Goal: Task Accomplishment & Management: Complete application form

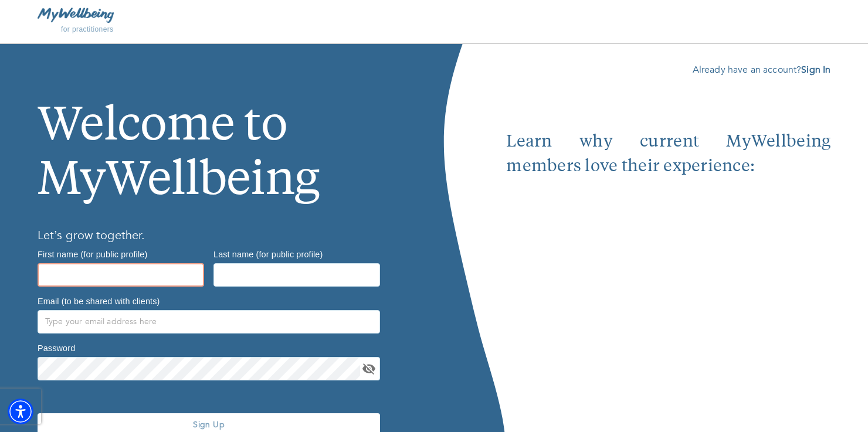
click at [44, 273] on input "text" at bounding box center [121, 274] width 166 height 23
type input "Nancy"
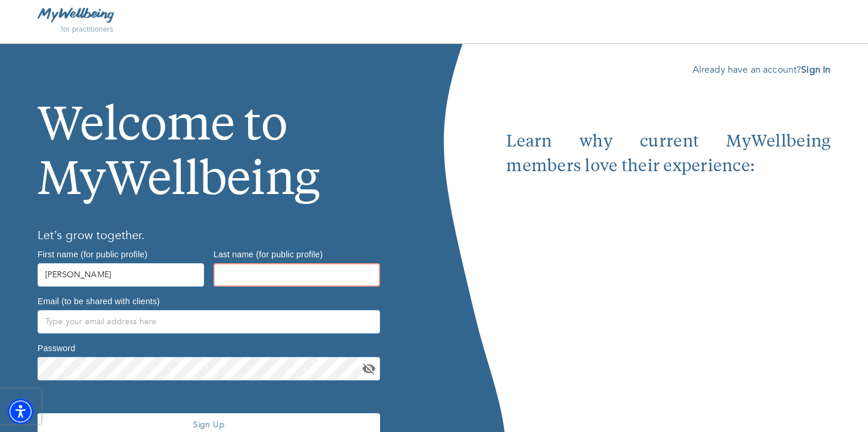
click at [223, 276] on input "text" at bounding box center [296, 274] width 166 height 23
type input "Turret"
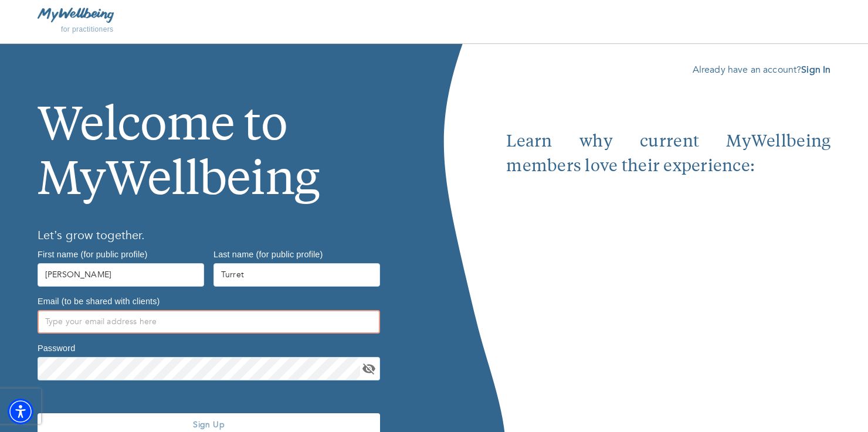
click at [57, 321] on input "text" at bounding box center [209, 321] width 342 height 23
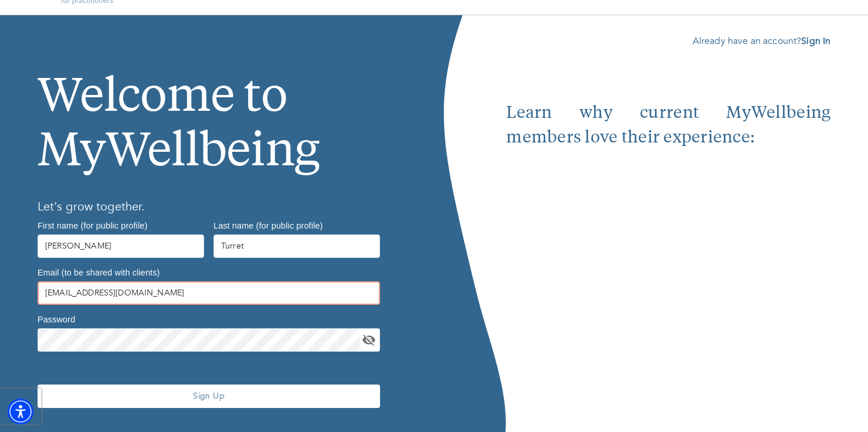
scroll to position [56, 0]
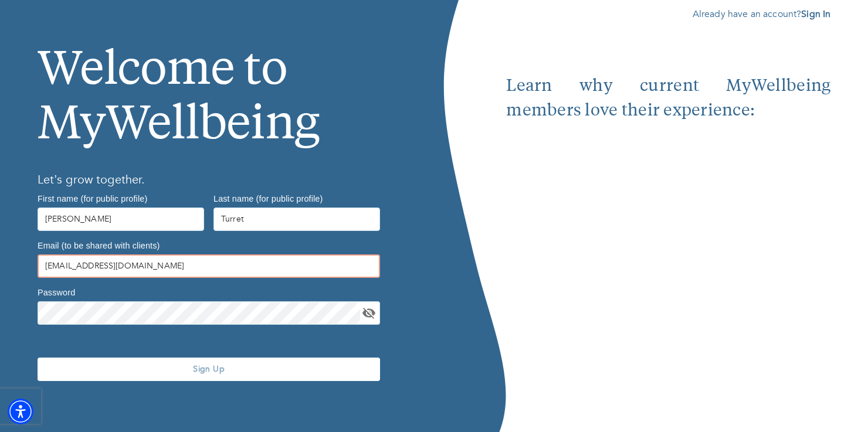
type input "nancyturret@gmail.com"
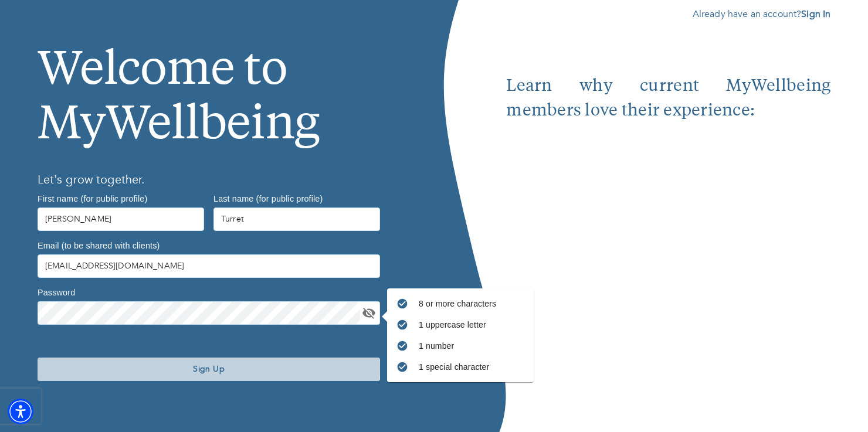
click at [205, 369] on span "Sign Up" at bounding box center [208, 368] width 333 height 11
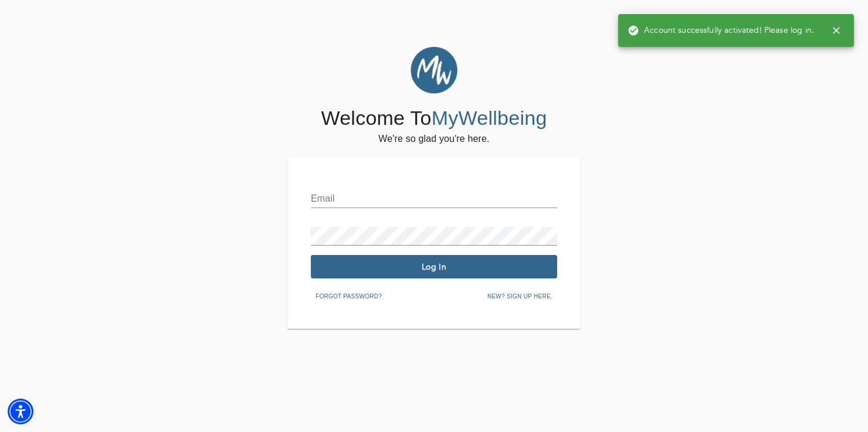
click at [315, 195] on input "text" at bounding box center [434, 198] width 246 height 19
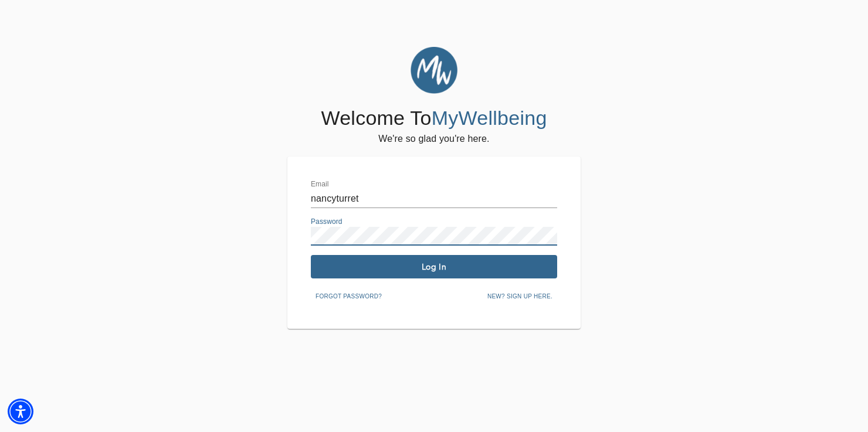
click at [415, 268] on span "Log In" at bounding box center [433, 266] width 237 height 11
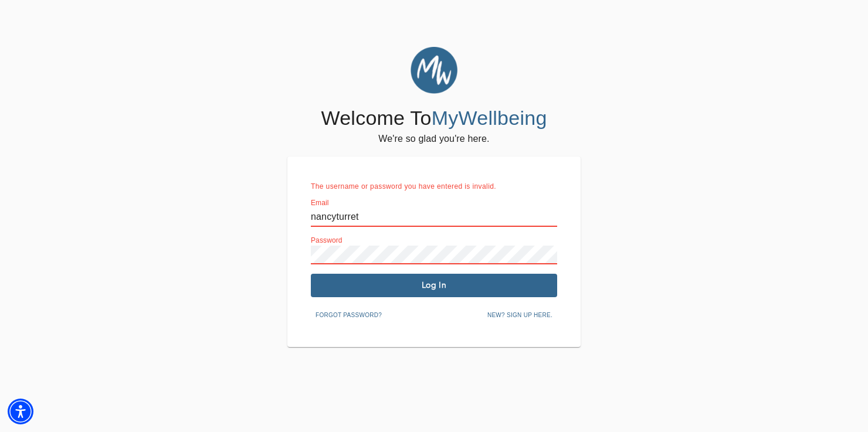
click at [361, 216] on input "nancyturret" at bounding box center [434, 217] width 246 height 19
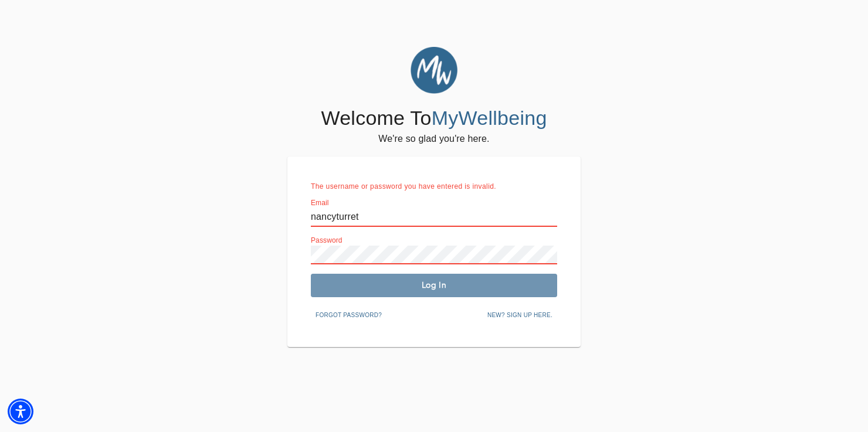
click at [435, 286] on span "Log In" at bounding box center [433, 285] width 237 height 11
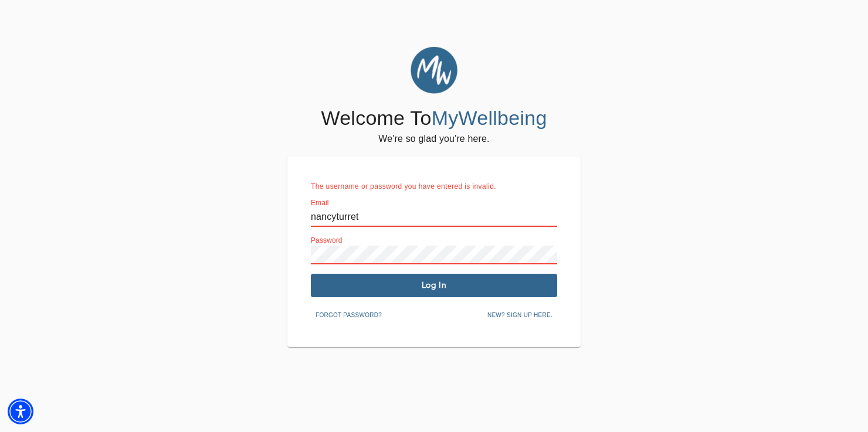
click at [359, 217] on input "nancyturret" at bounding box center [434, 217] width 246 height 19
type input "nancyturret@gmail.com"
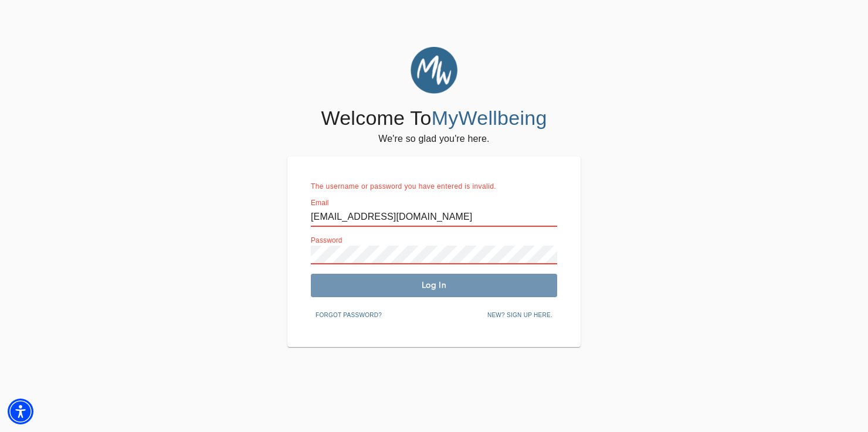
click at [429, 286] on span "Log In" at bounding box center [433, 285] width 237 height 11
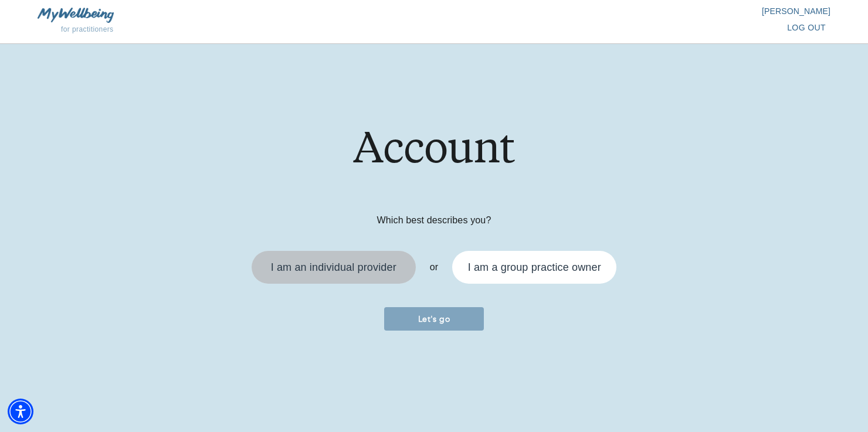
click at [339, 259] on div "I am an individual provider" at bounding box center [334, 267] width 150 height 19
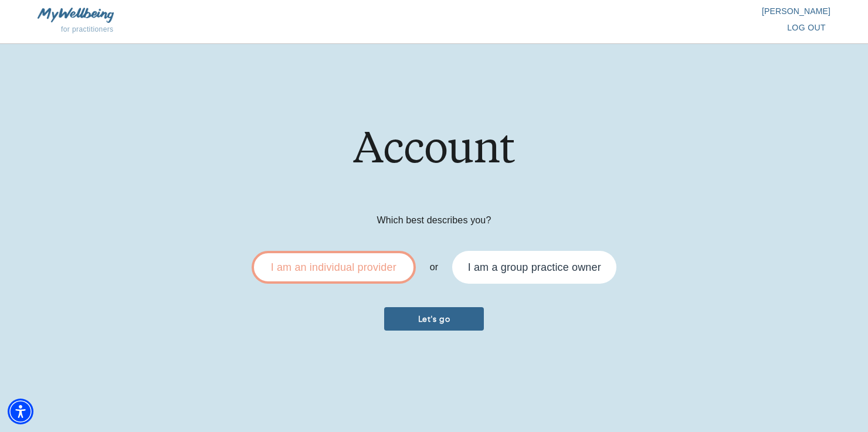
click at [442, 318] on span "Let's go" at bounding box center [434, 319] width 90 height 11
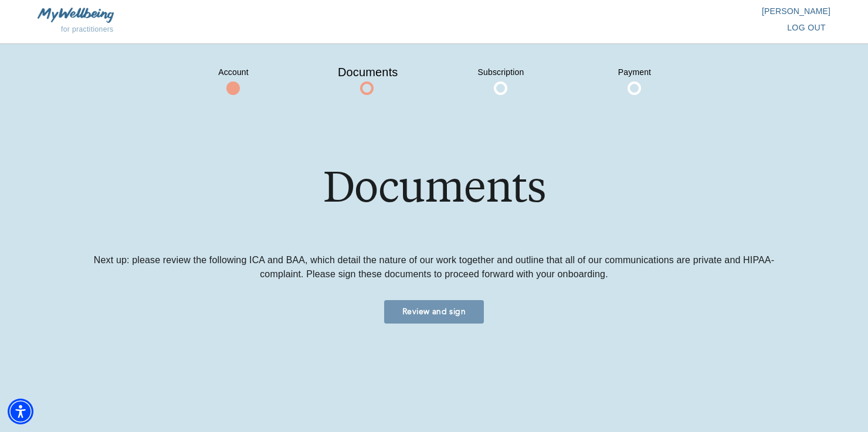
click at [455, 308] on span "Review and sign" at bounding box center [434, 311] width 90 height 11
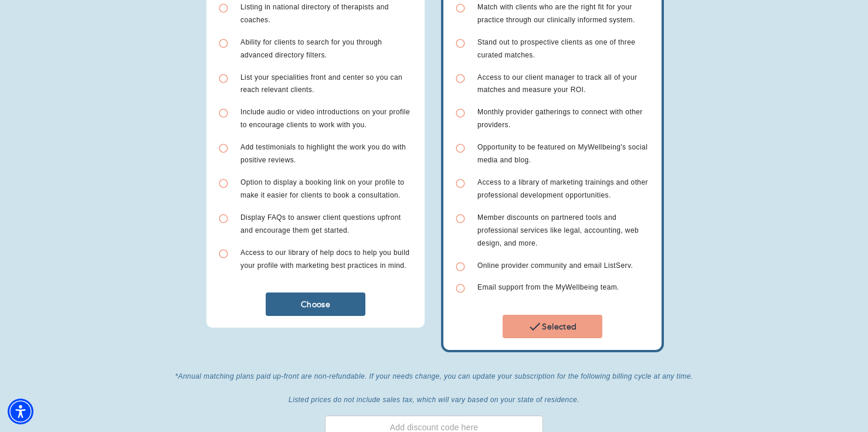
scroll to position [236, 0]
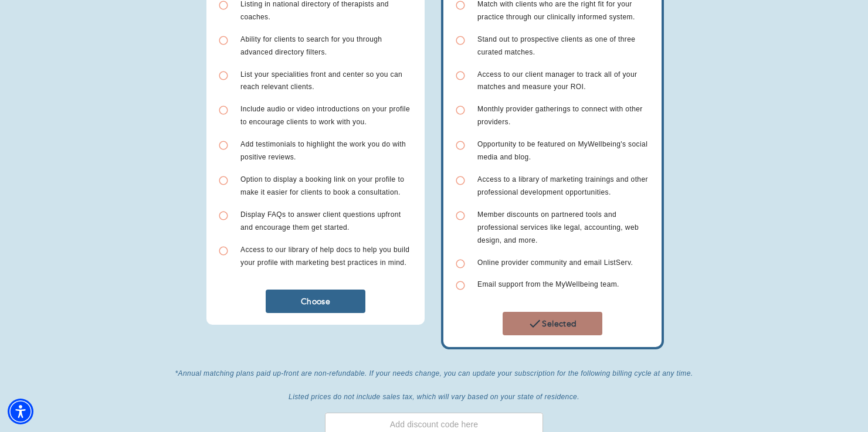
click at [557, 317] on span "Selected" at bounding box center [552, 324] width 90 height 14
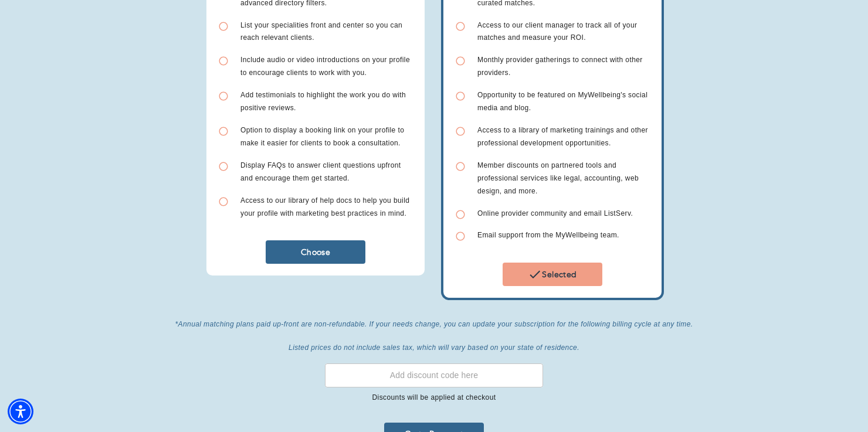
scroll to position [307, 0]
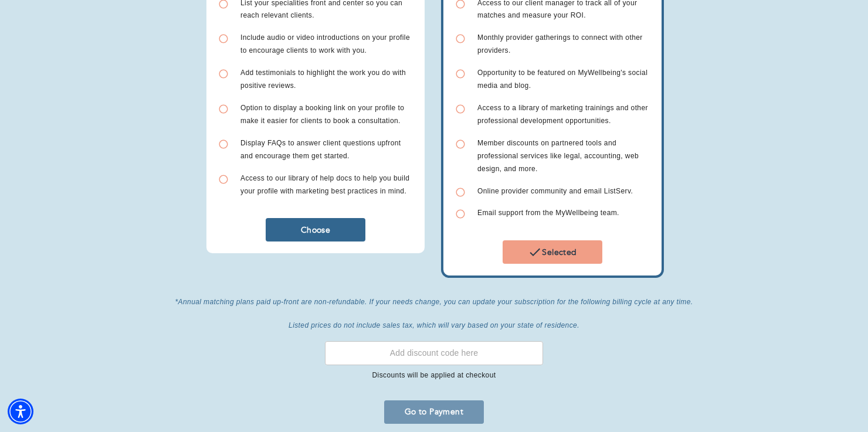
click at [453, 406] on span "Go to Payment" at bounding box center [434, 411] width 90 height 11
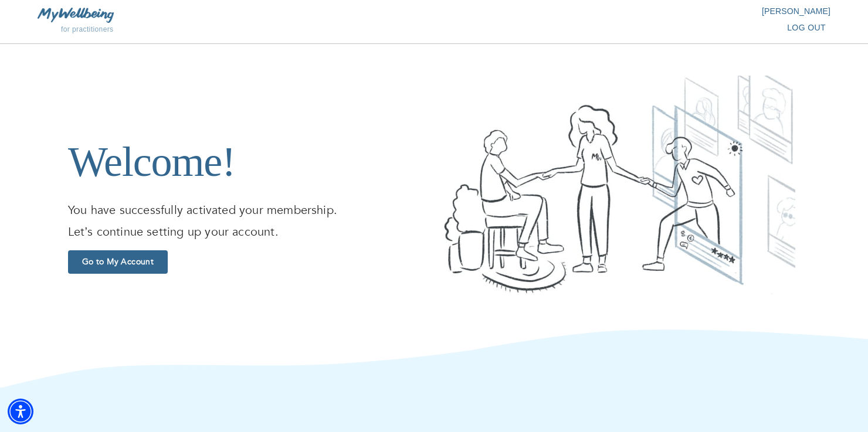
click at [136, 264] on span "Go to My Account" at bounding box center [118, 261] width 90 height 11
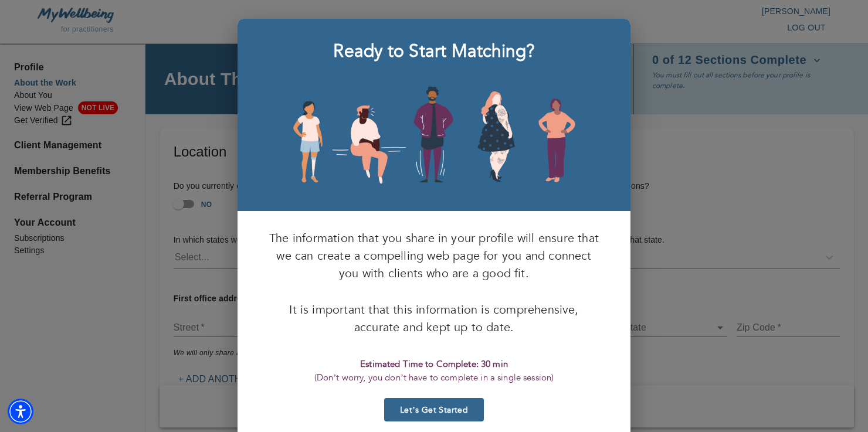
click at [439, 408] on span "Let’s Get Started" at bounding box center [434, 410] width 90 height 11
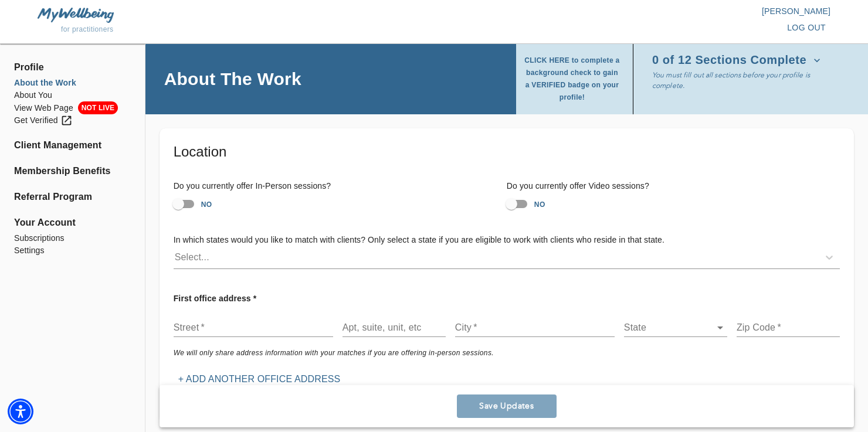
drag, startPoint x: 513, startPoint y: 201, endPoint x: 535, endPoint y: 203, distance: 22.4
click at [535, 203] on label "NO" at bounding box center [522, 204] width 45 height 22
click at [535, 203] on input "NO" at bounding box center [511, 204] width 67 height 22
checkbox input "true"
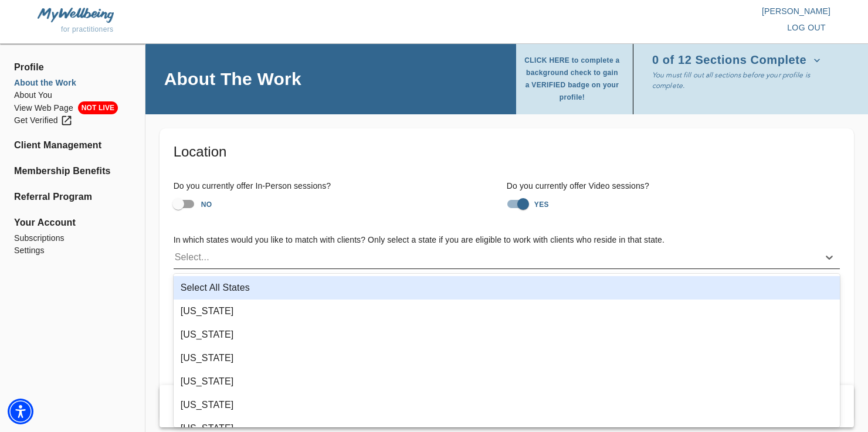
click at [178, 257] on div "Select..." at bounding box center [192, 257] width 35 height 14
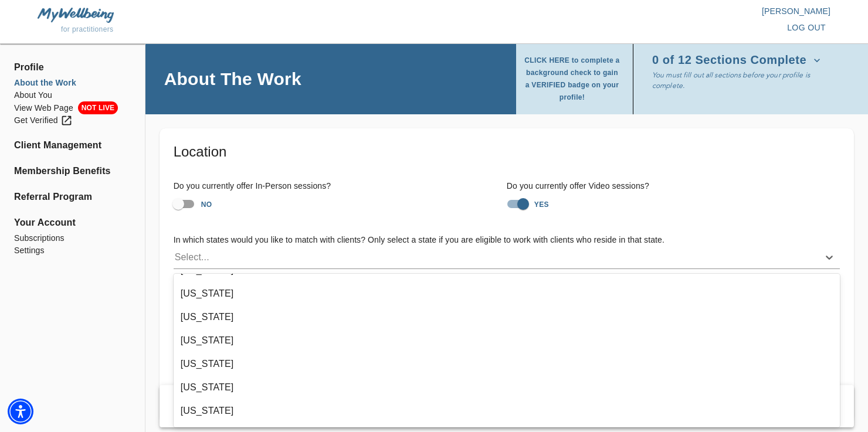
scroll to position [692, 0]
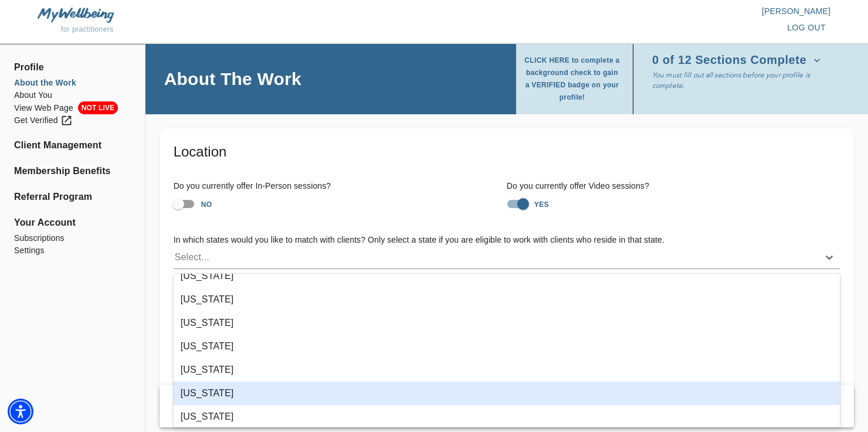
click at [239, 394] on div "[US_STATE]" at bounding box center [507, 393] width 666 height 23
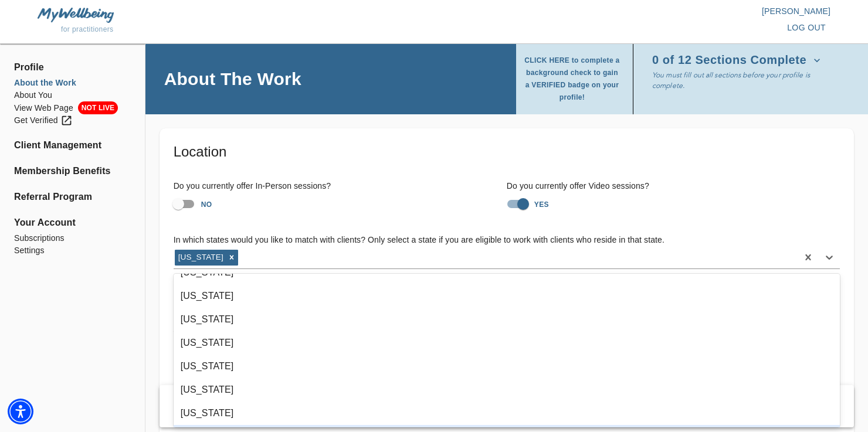
scroll to position [91, 0]
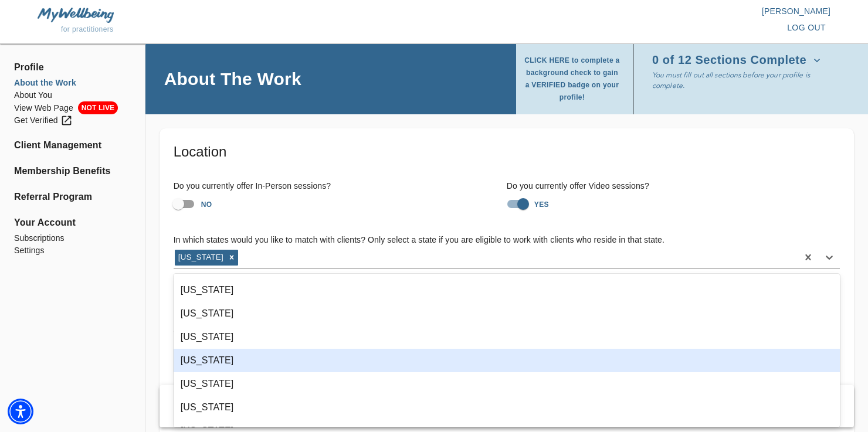
click at [223, 363] on div "[US_STATE]" at bounding box center [507, 360] width 666 height 23
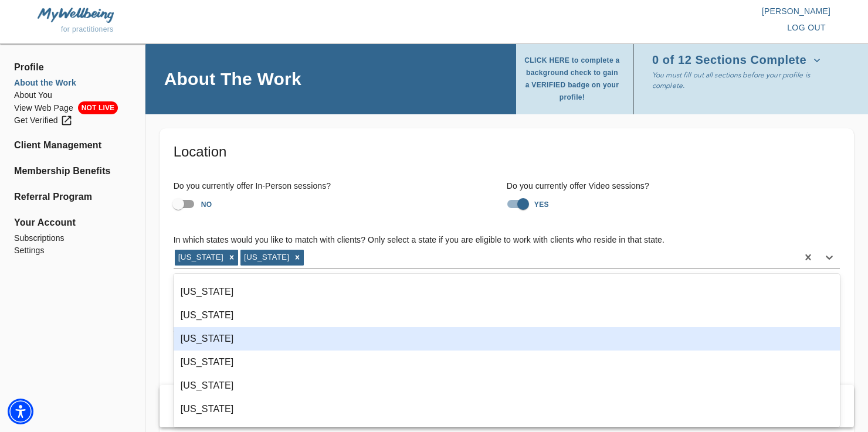
scroll to position [209, 0]
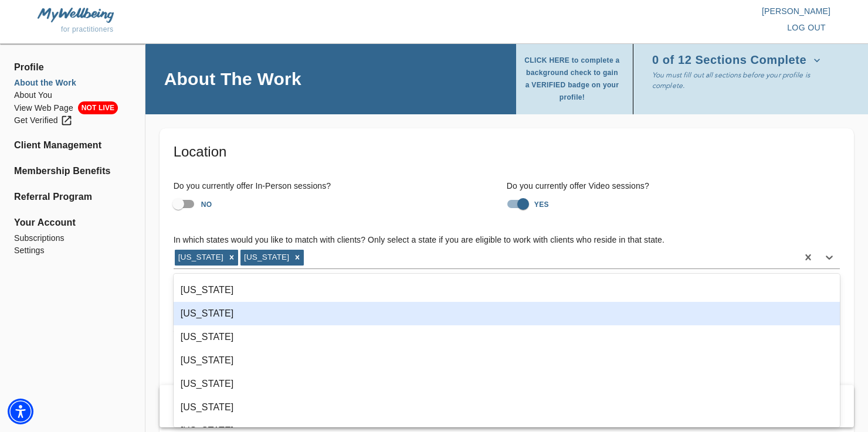
click at [236, 310] on div "[US_STATE]" at bounding box center [507, 313] width 666 height 23
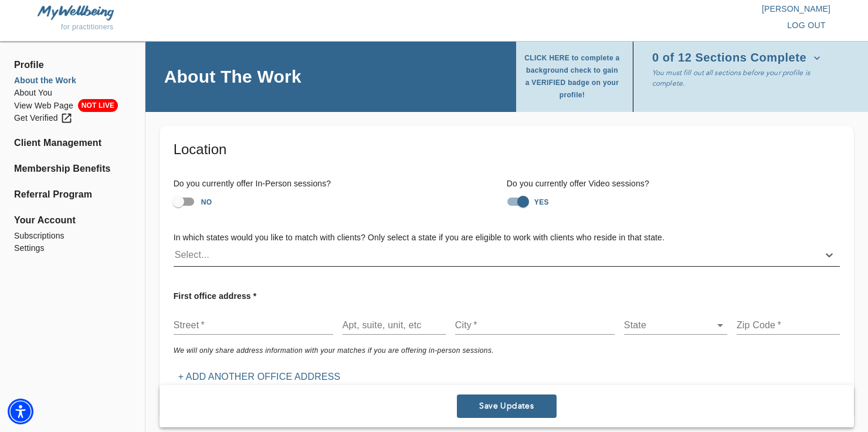
scroll to position [0, 0]
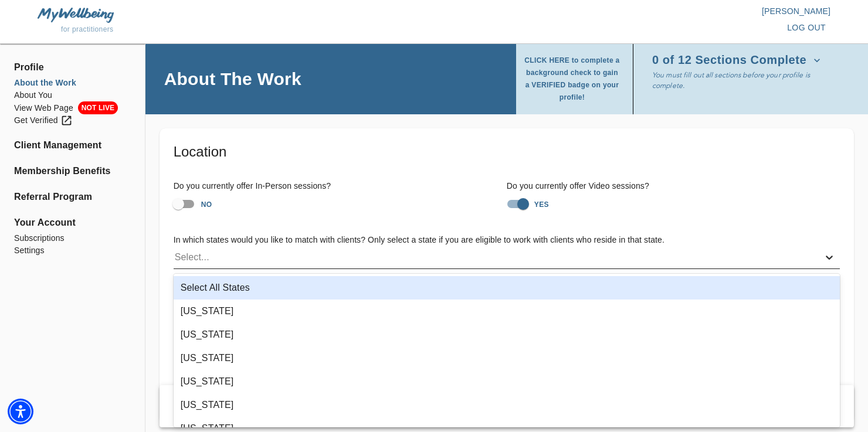
click at [828, 254] on icon at bounding box center [829, 258] width 12 height 12
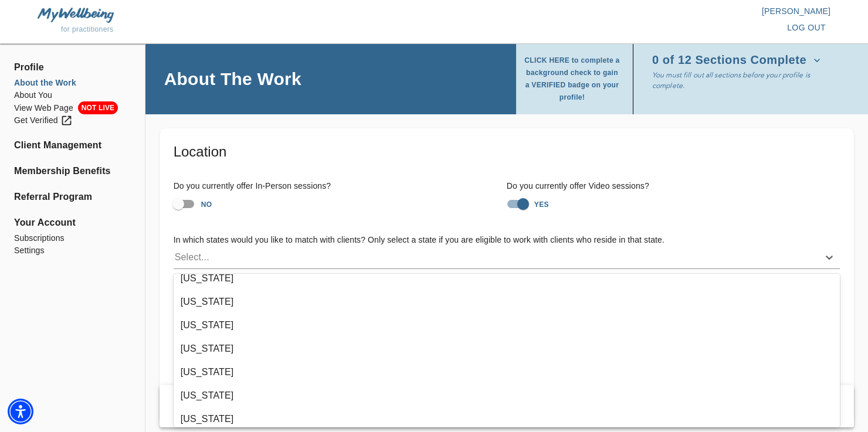
scroll to position [733, 0]
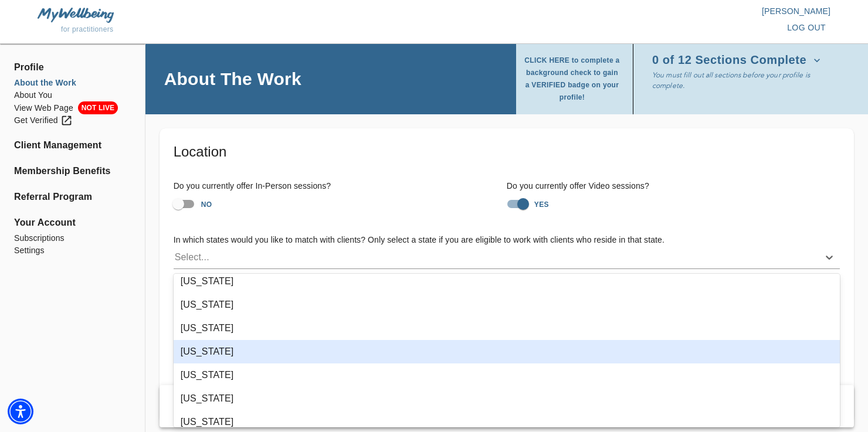
click at [293, 342] on div "[US_STATE]" at bounding box center [507, 351] width 666 height 23
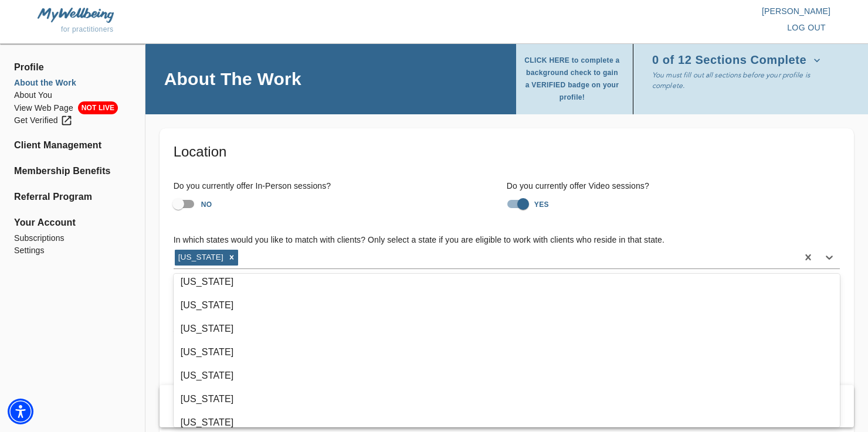
scroll to position [171, 0]
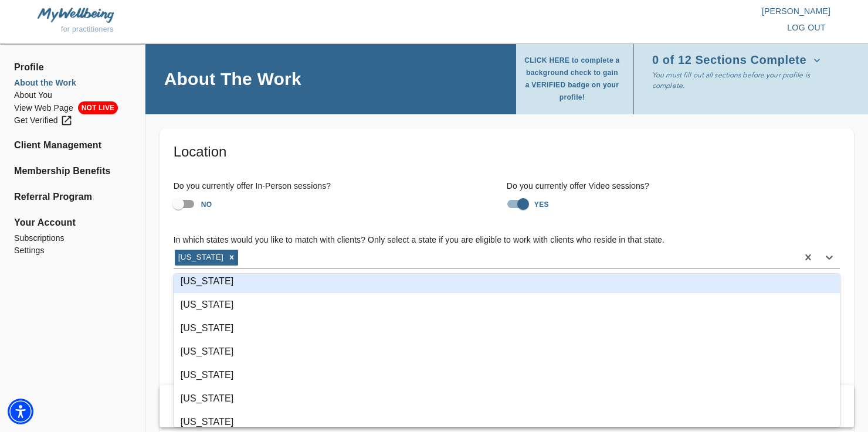
click at [298, 282] on div "[US_STATE]" at bounding box center [507, 281] width 666 height 23
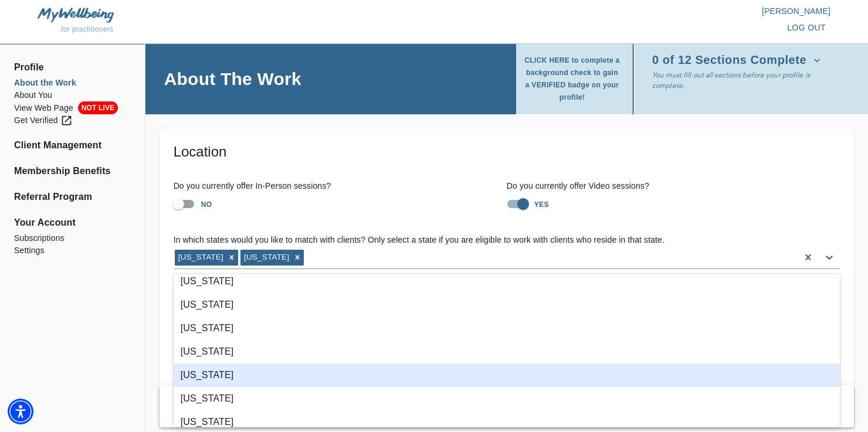
click at [274, 368] on div "[US_STATE]" at bounding box center [507, 374] width 666 height 23
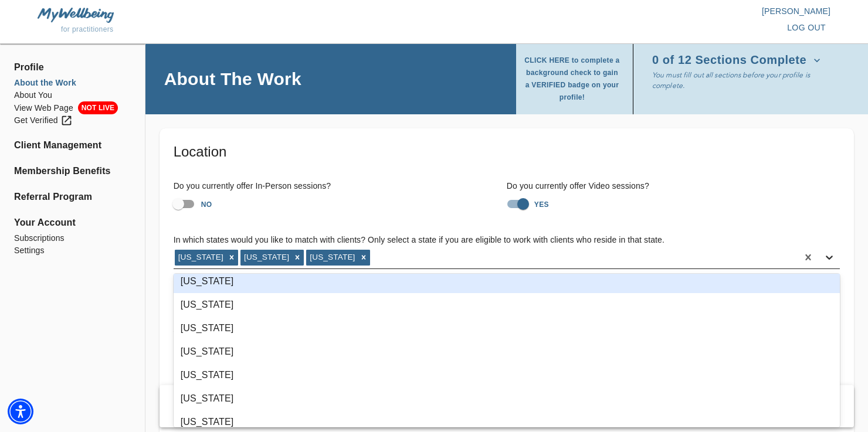
click at [829, 257] on icon at bounding box center [829, 258] width 12 height 12
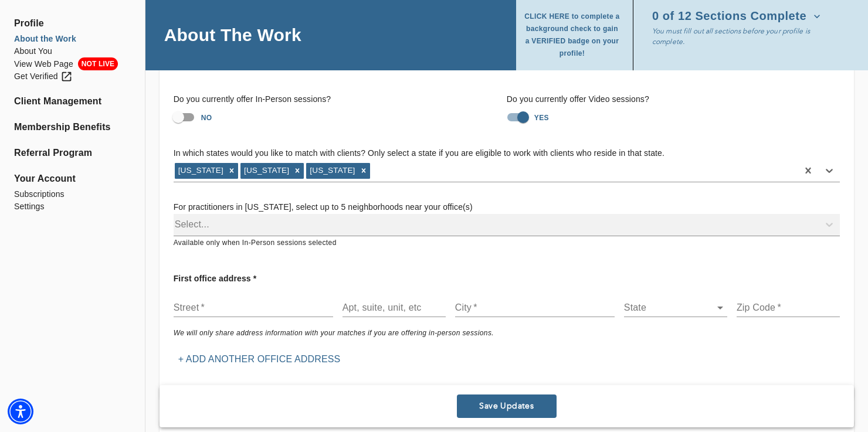
scroll to position [101, 0]
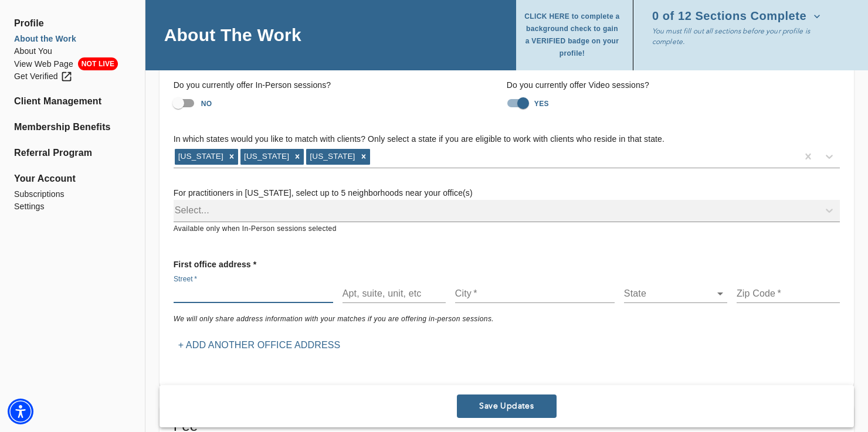
click at [178, 293] on input "text" at bounding box center [253, 293] width 159 height 19
type input "[STREET_ADDRESS][PERSON_NAME]"
